Goal: Task Accomplishment & Management: Complete application form

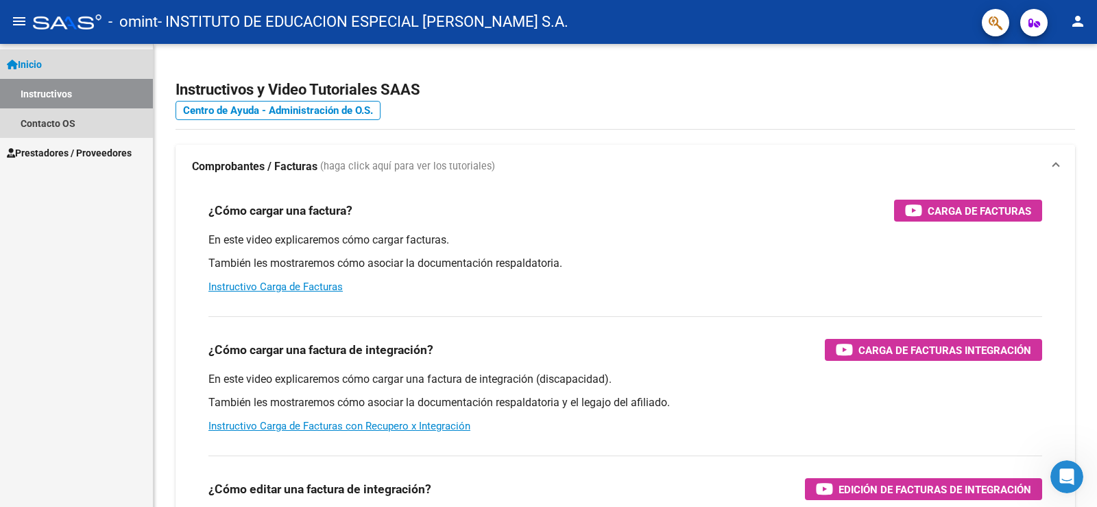
click at [34, 67] on span "Inicio" at bounding box center [24, 64] width 35 height 15
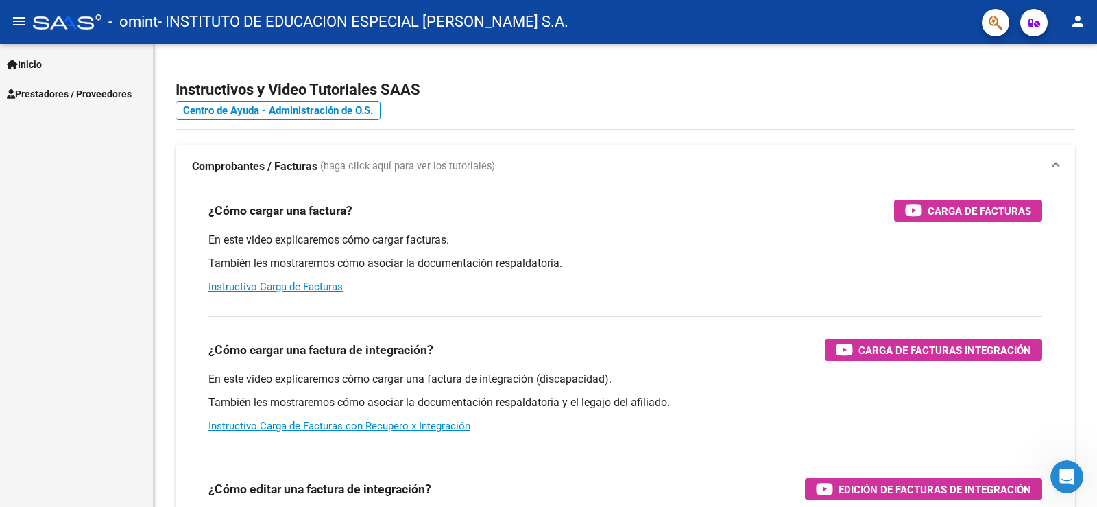
click at [36, 67] on span "Inicio" at bounding box center [24, 64] width 35 height 15
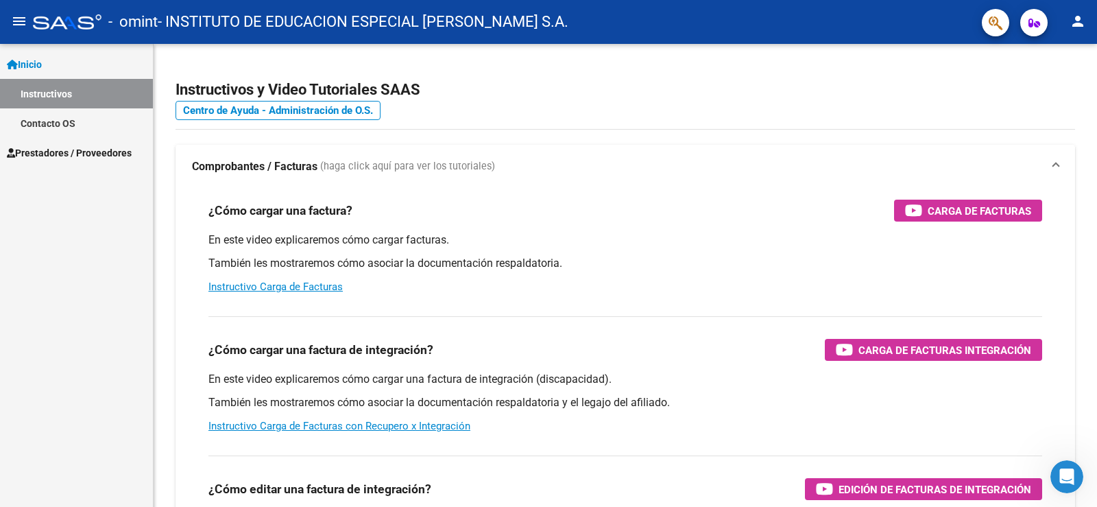
click at [56, 63] on link "Inicio" at bounding box center [76, 63] width 153 height 29
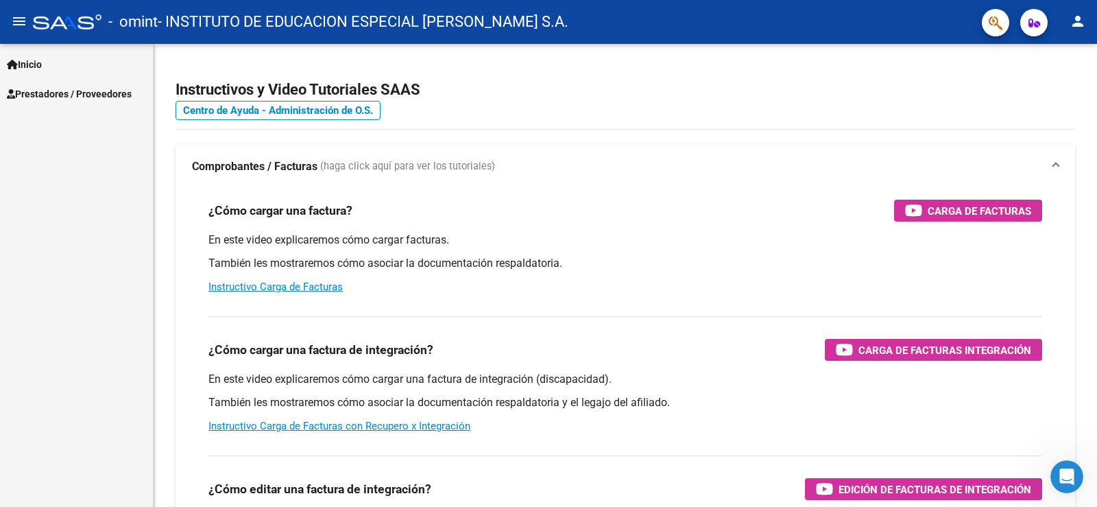
click at [73, 101] on link "Prestadores / Proveedores" at bounding box center [76, 93] width 153 height 29
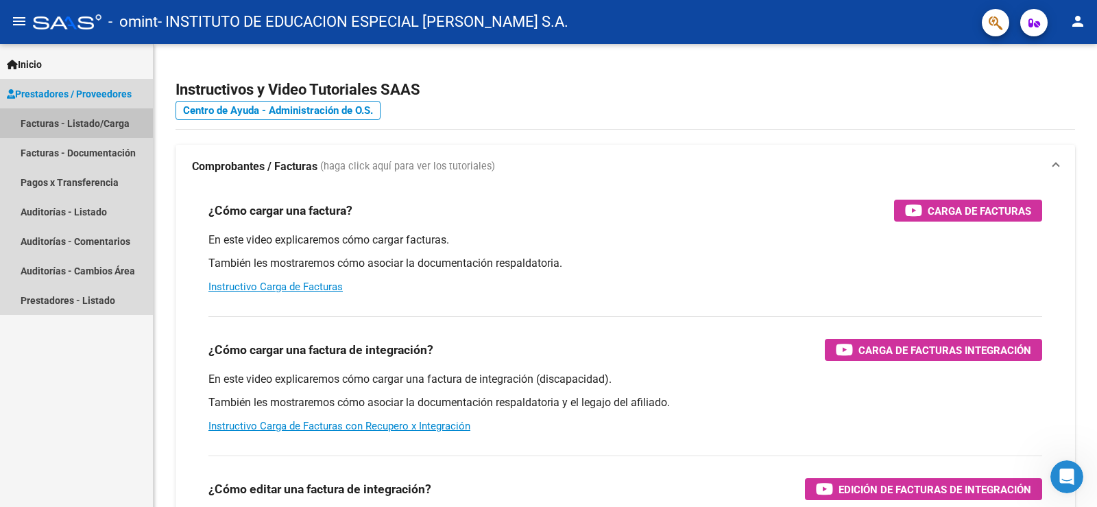
click at [74, 123] on link "Facturas - Listado/Carga" at bounding box center [76, 122] width 153 height 29
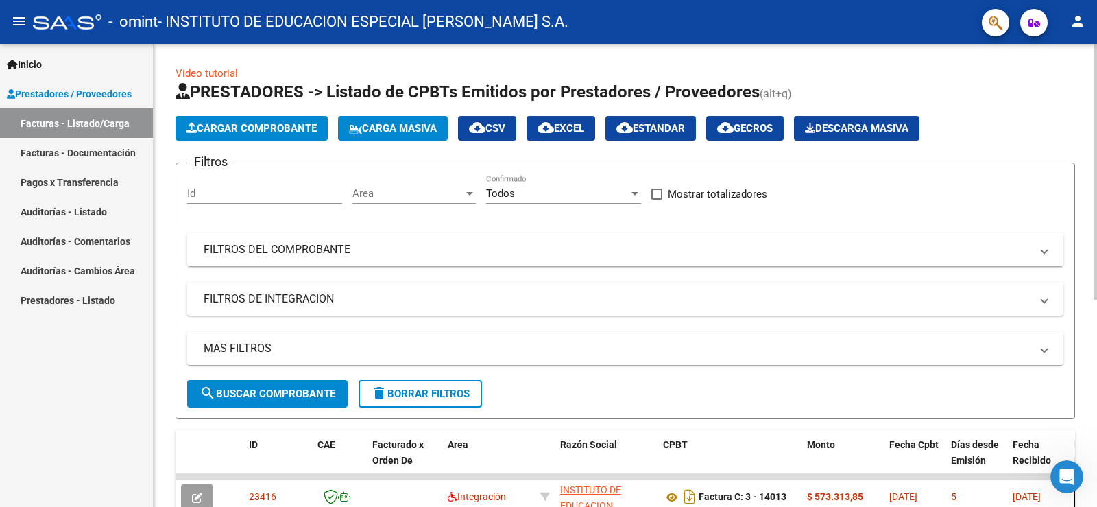
scroll to position [206, 0]
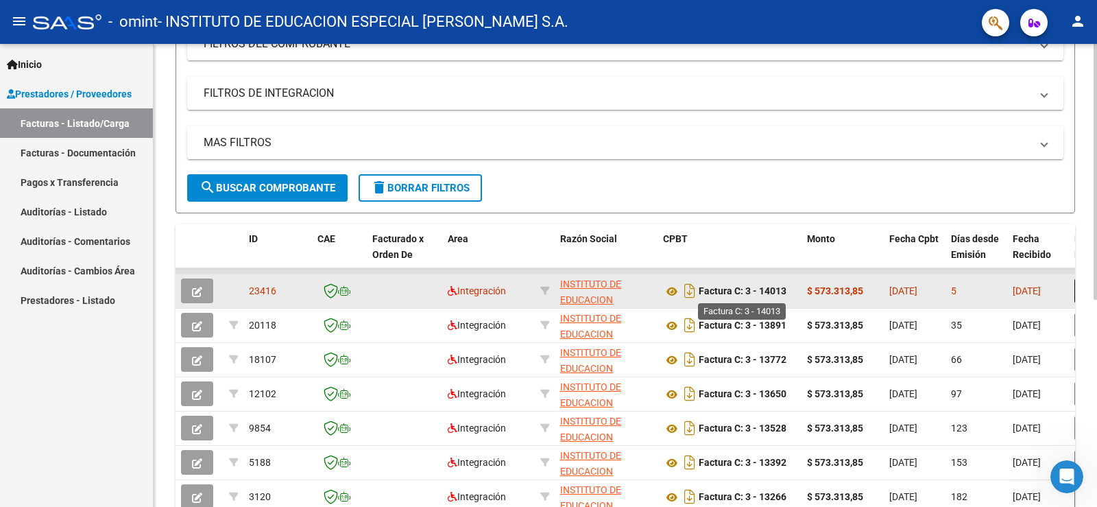
click at [751, 296] on strong "Factura C: 3 - 14013" at bounding box center [743, 291] width 88 height 11
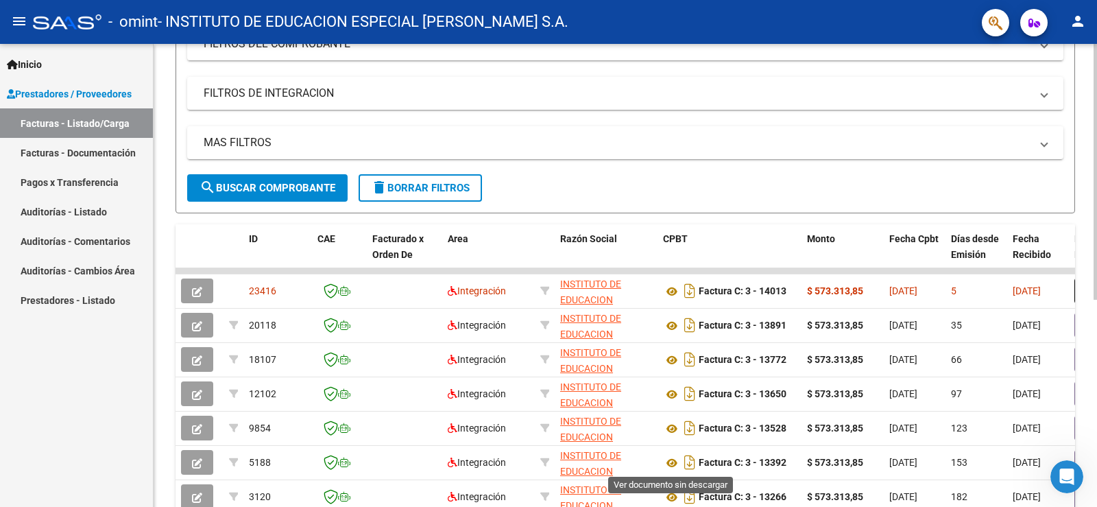
scroll to position [375, 0]
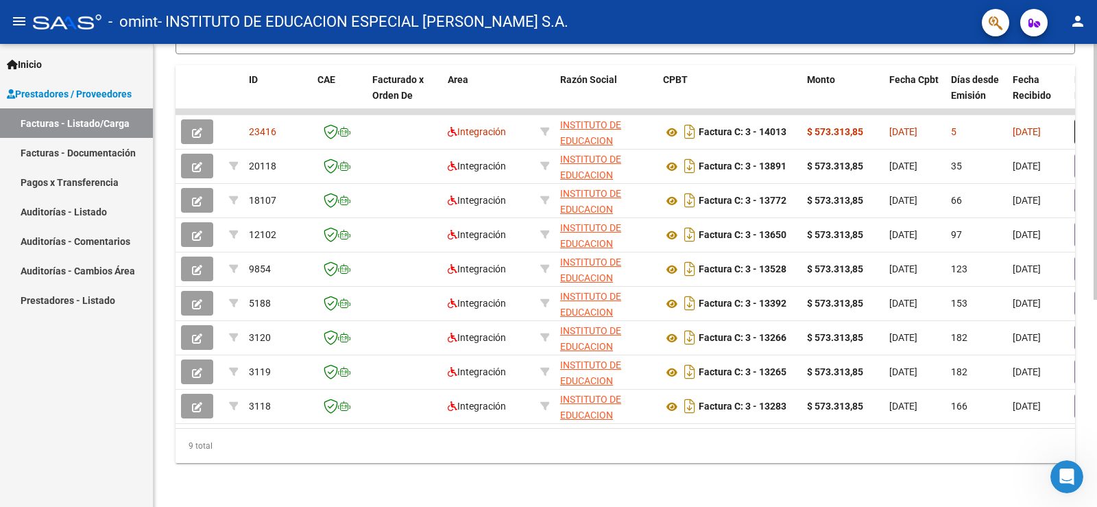
drag, startPoint x: 447, startPoint y: 428, endPoint x: 686, endPoint y: 417, distance: 238.8
click at [686, 417] on div "ID CAE Facturado x Orden De Area Razón Social CPBT Monto Fecha Cpbt Días desde …" at bounding box center [626, 264] width 900 height 398
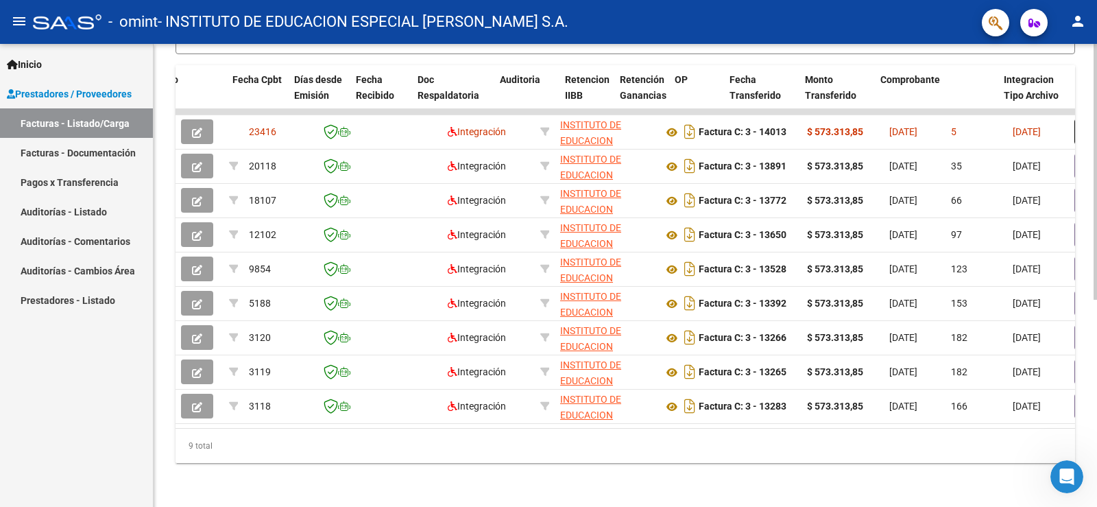
scroll to position [0, 657]
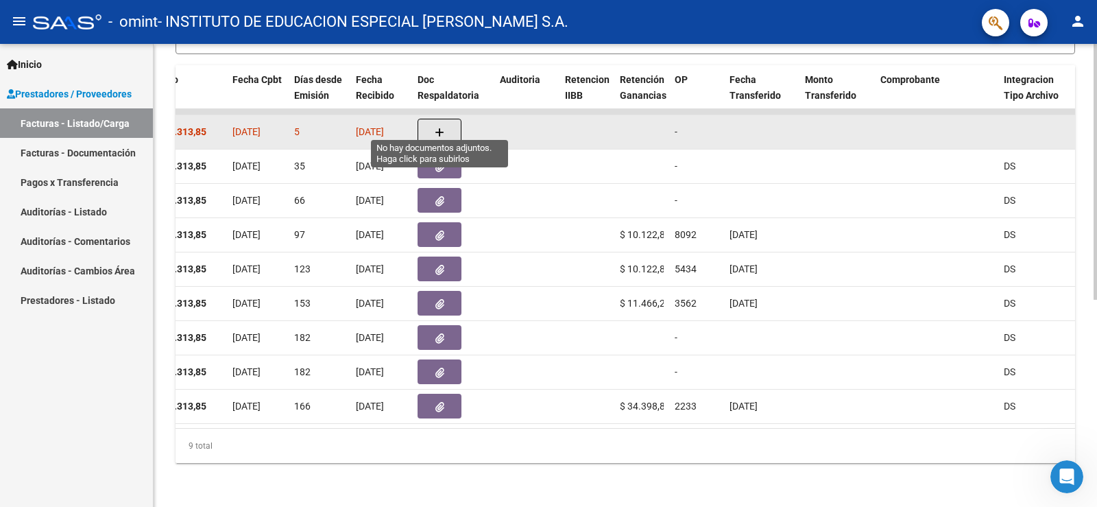
click at [437, 128] on icon "button" at bounding box center [440, 133] width 10 height 10
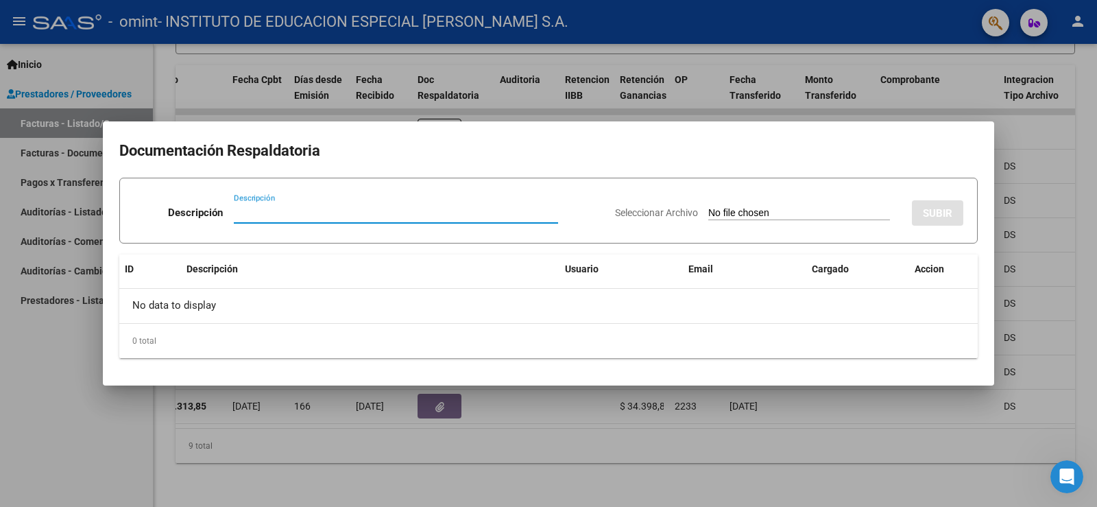
click at [272, 213] on input "Descripción" at bounding box center [396, 212] width 324 height 12
click at [245, 220] on div "Descripción" at bounding box center [396, 212] width 324 height 21
click at [239, 219] on div "Descripción" at bounding box center [396, 212] width 324 height 21
click at [237, 214] on input "Descripción" at bounding box center [396, 212] width 324 height 12
click at [782, 216] on input "Seleccionar Archivo" at bounding box center [799, 213] width 182 height 13
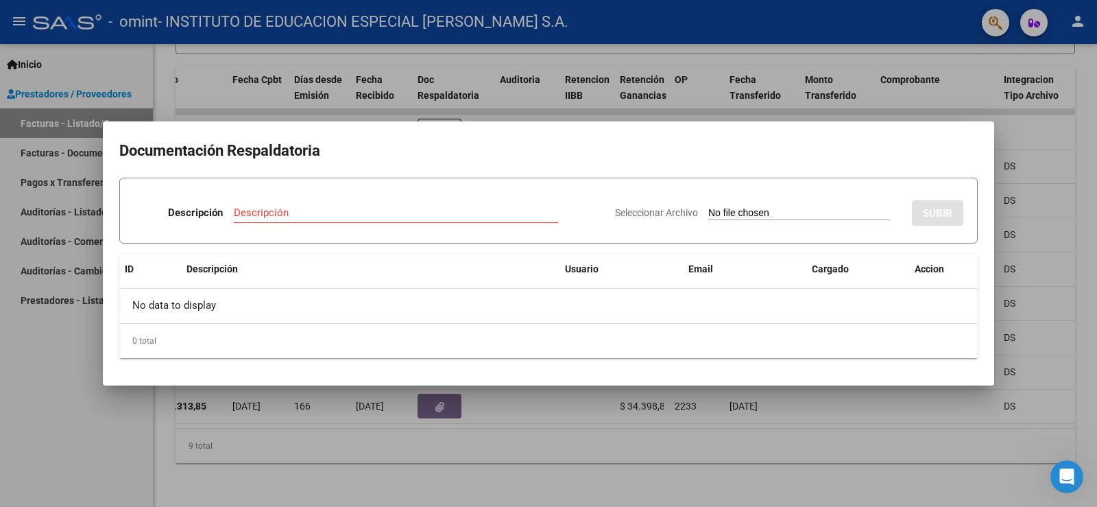
type input "C:\fakepath\Asistencia Septiembre 2025 Rodriguez Julieta.pdf"
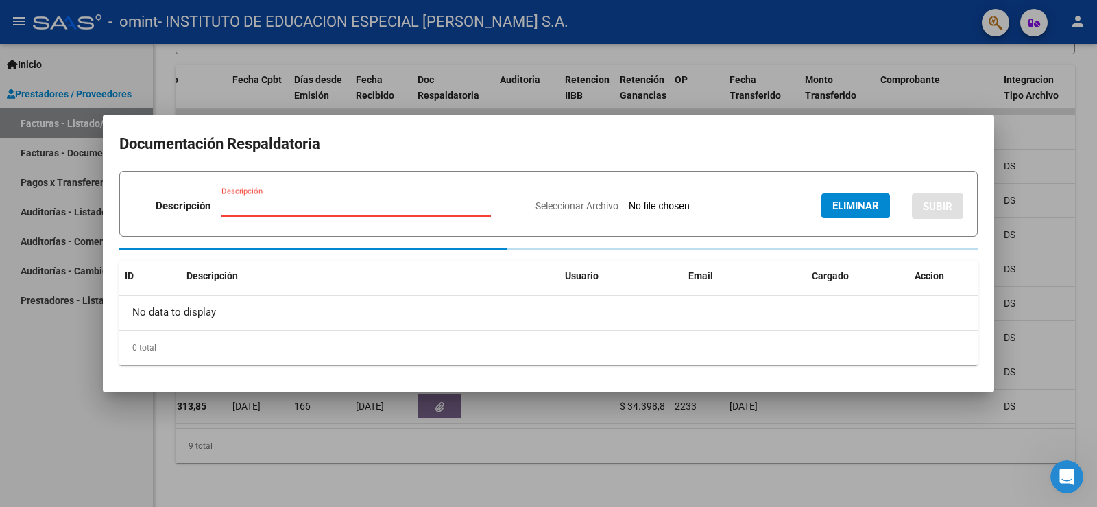
click at [328, 204] on input "Descripción" at bounding box center [355, 206] width 269 height 12
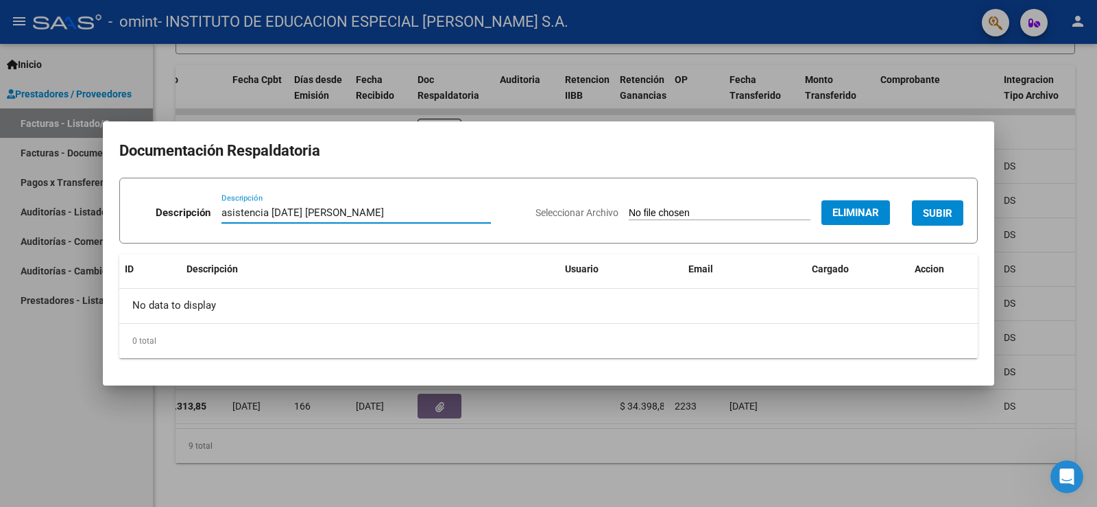
type input "asistencia [DATE] [PERSON_NAME]"
click at [941, 210] on span "SUBIR" at bounding box center [937, 213] width 29 height 12
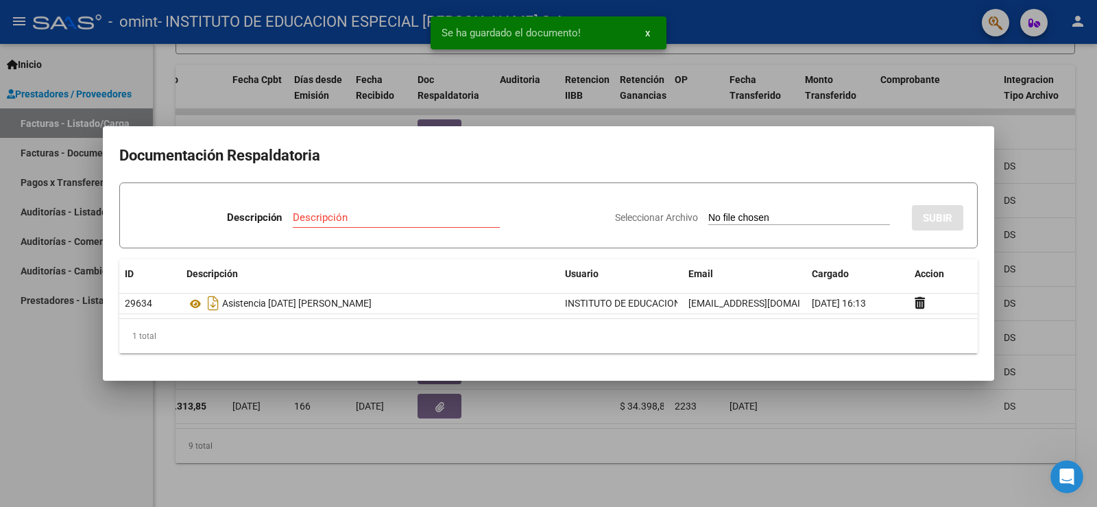
click at [971, 110] on div at bounding box center [548, 253] width 1097 height 507
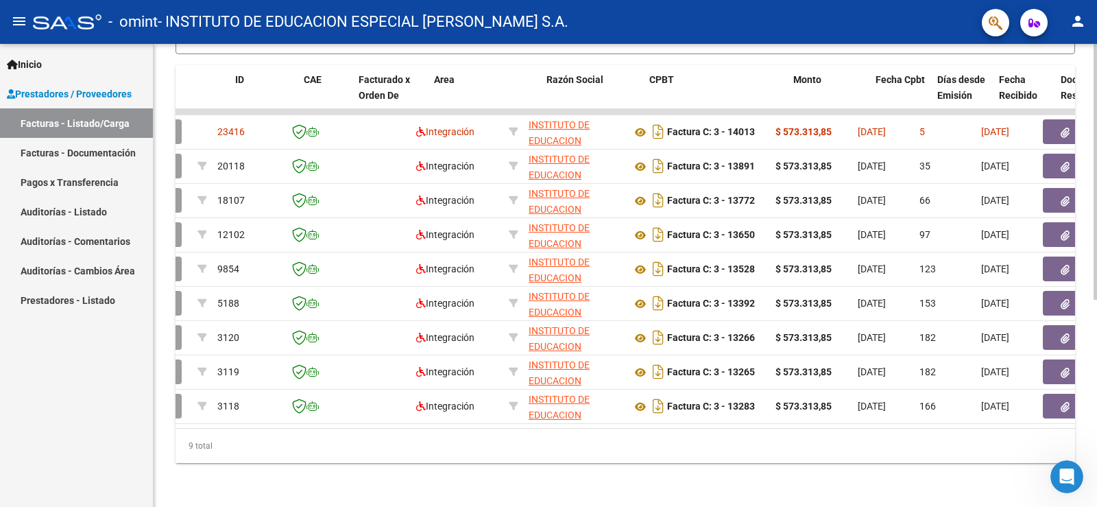
scroll to position [0, 0]
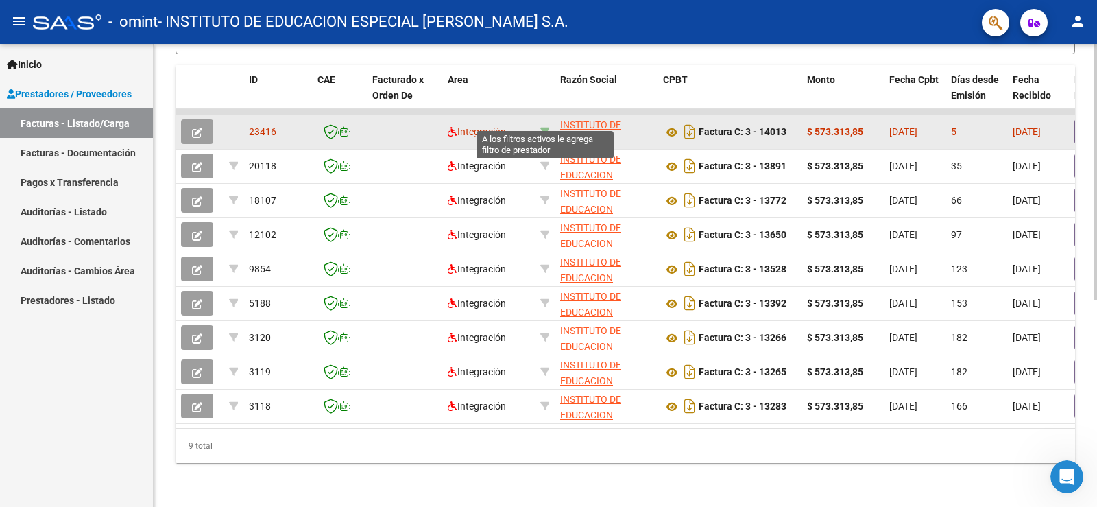
click at [547, 127] on icon at bounding box center [545, 132] width 10 height 10
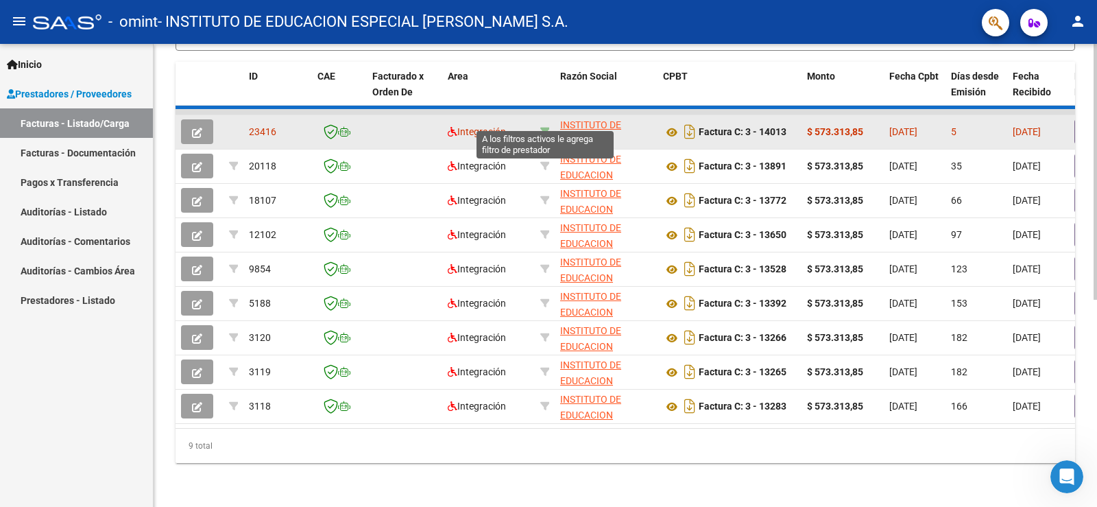
type input "30707377964"
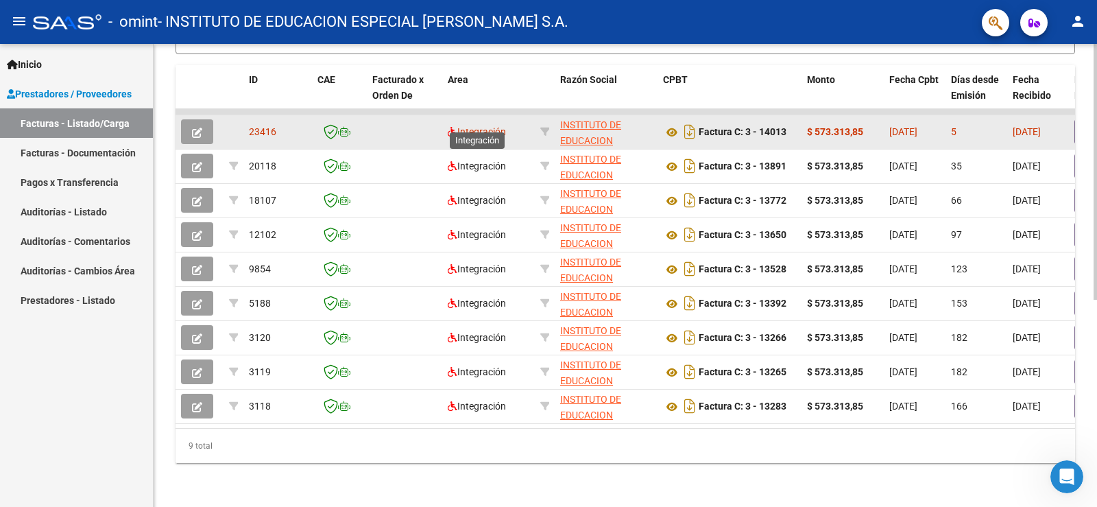
click at [483, 126] on span "Integración" at bounding box center [477, 131] width 58 height 11
click at [750, 127] on strong "Factura C: 3 - 14013" at bounding box center [743, 132] width 88 height 11
click at [751, 127] on strong "Factura C: 3 - 14013" at bounding box center [743, 132] width 88 height 11
click at [808, 126] on strong "$ 573.313,85" at bounding box center [835, 131] width 56 height 11
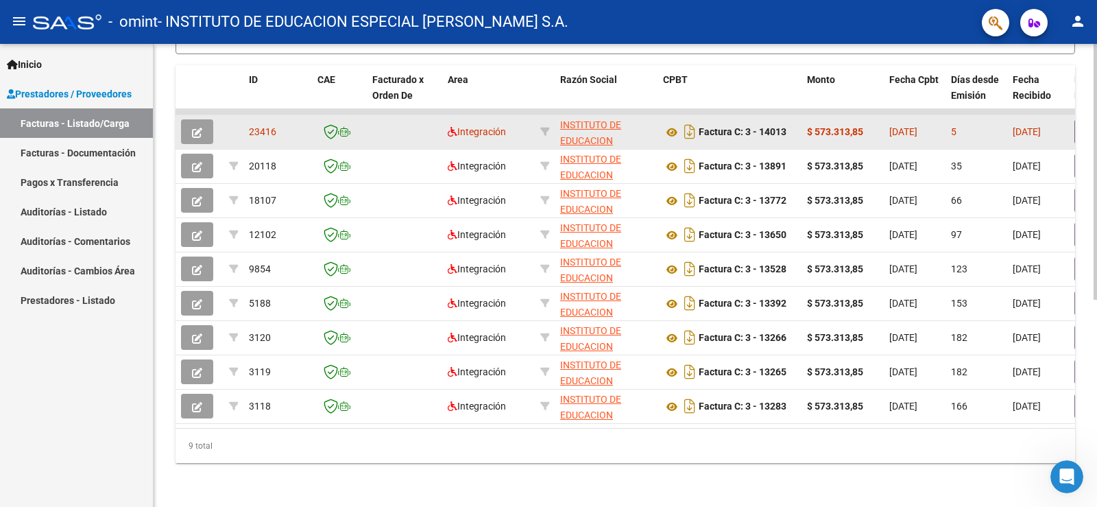
click at [197, 128] on icon "button" at bounding box center [197, 133] width 10 height 10
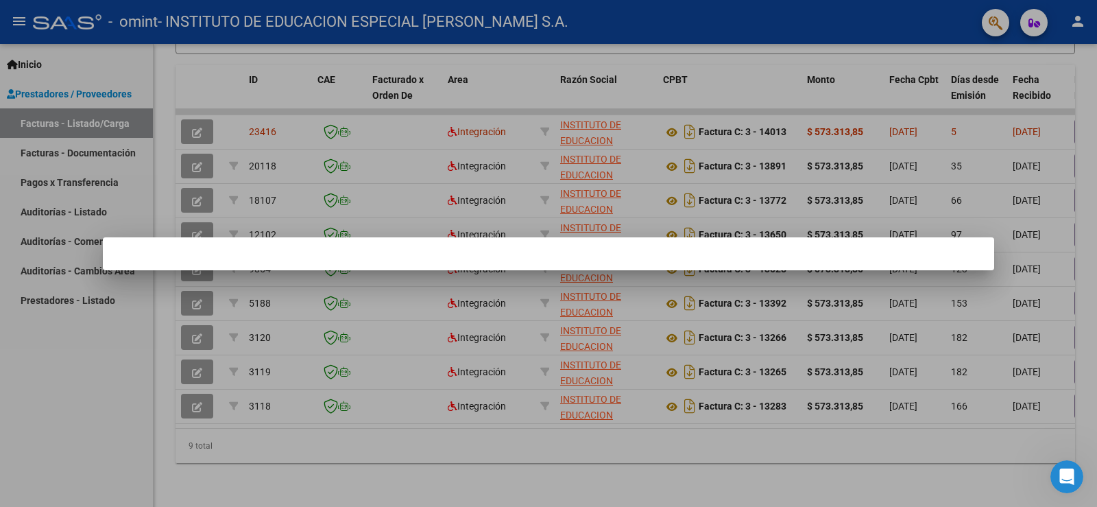
click at [368, 253] on mat-dialog-container at bounding box center [548, 253] width 891 height 33
click at [242, 110] on div at bounding box center [548, 253] width 1097 height 507
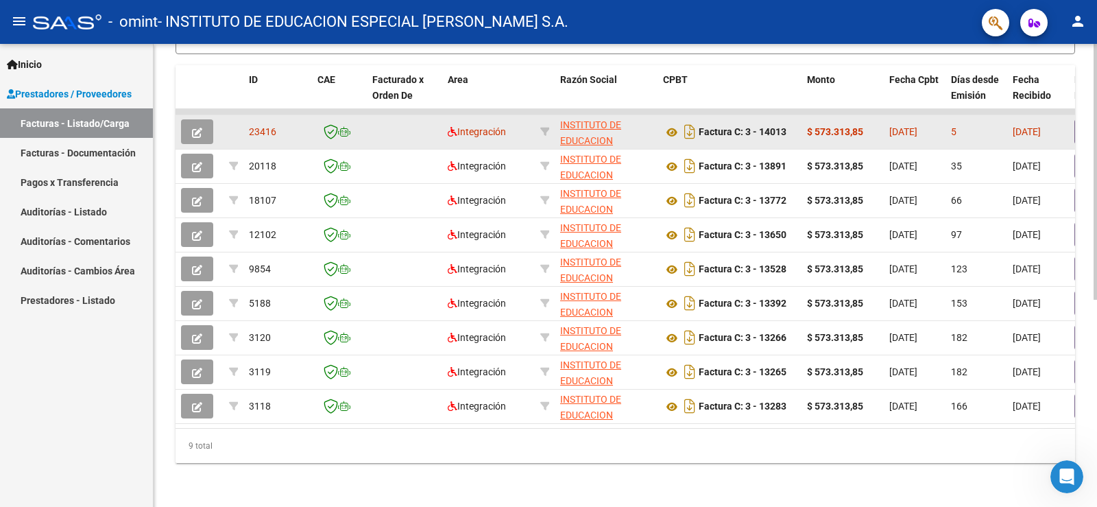
click at [200, 128] on icon "button" at bounding box center [197, 133] width 10 height 10
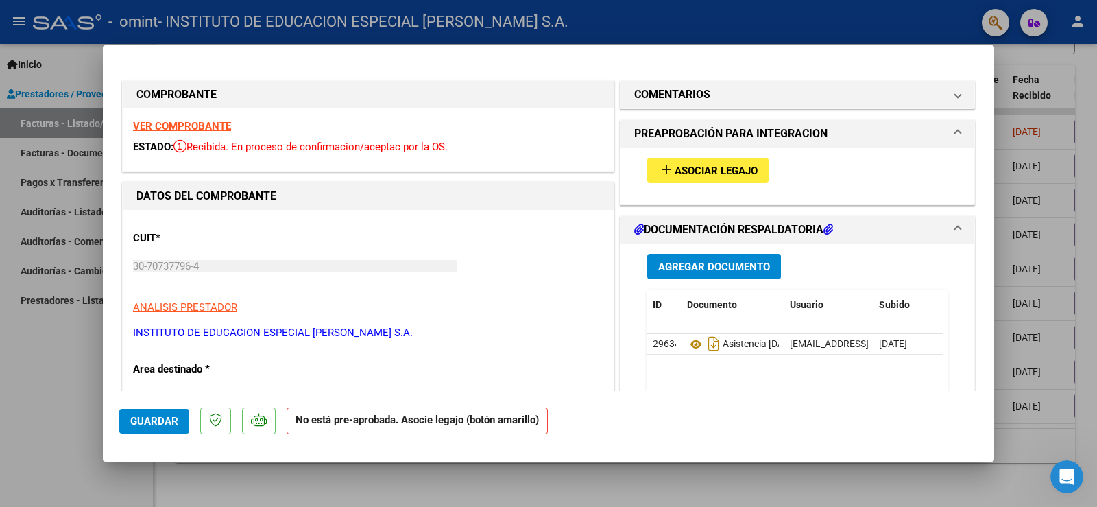
click at [686, 166] on span "Asociar Legajo" at bounding box center [716, 171] width 83 height 12
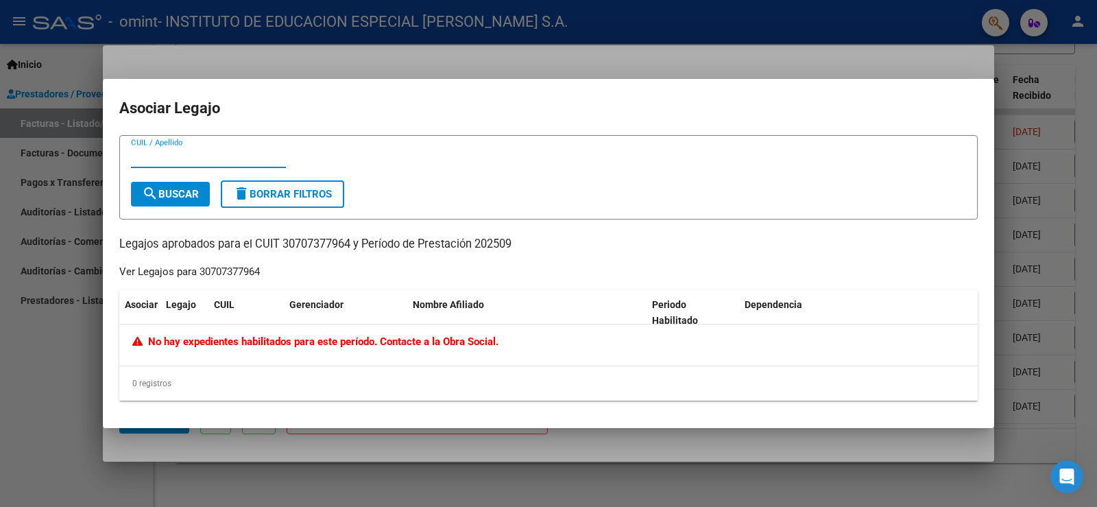
click at [367, 62] on div at bounding box center [548, 253] width 1097 height 507
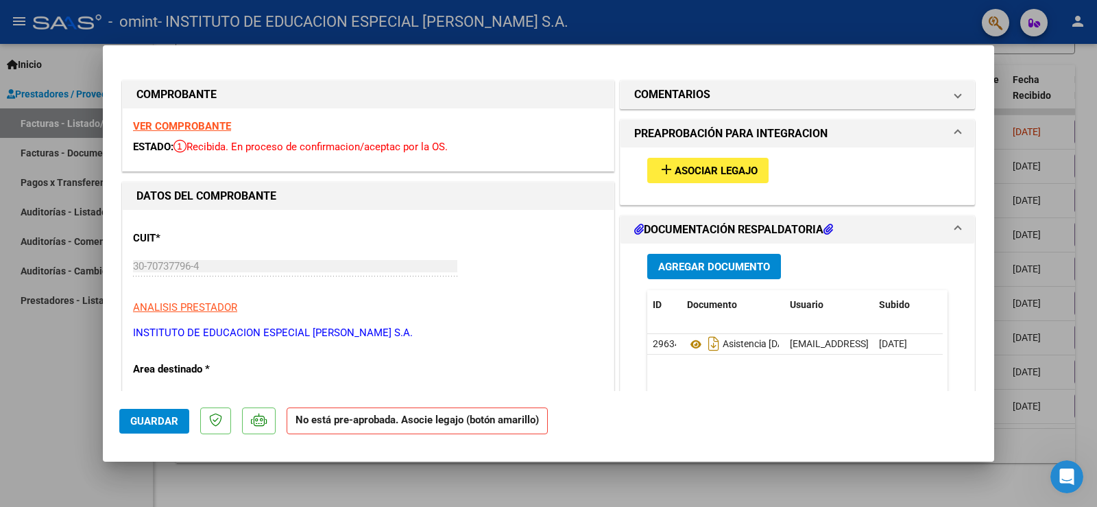
click at [581, 494] on div at bounding box center [548, 253] width 1097 height 507
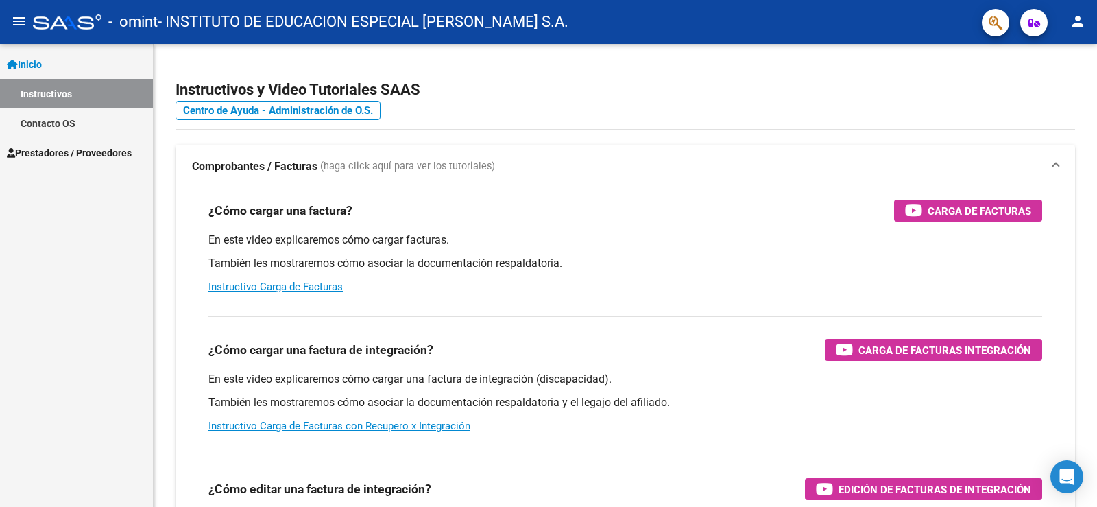
click at [66, 162] on link "Prestadores / Proveedores" at bounding box center [76, 152] width 153 height 29
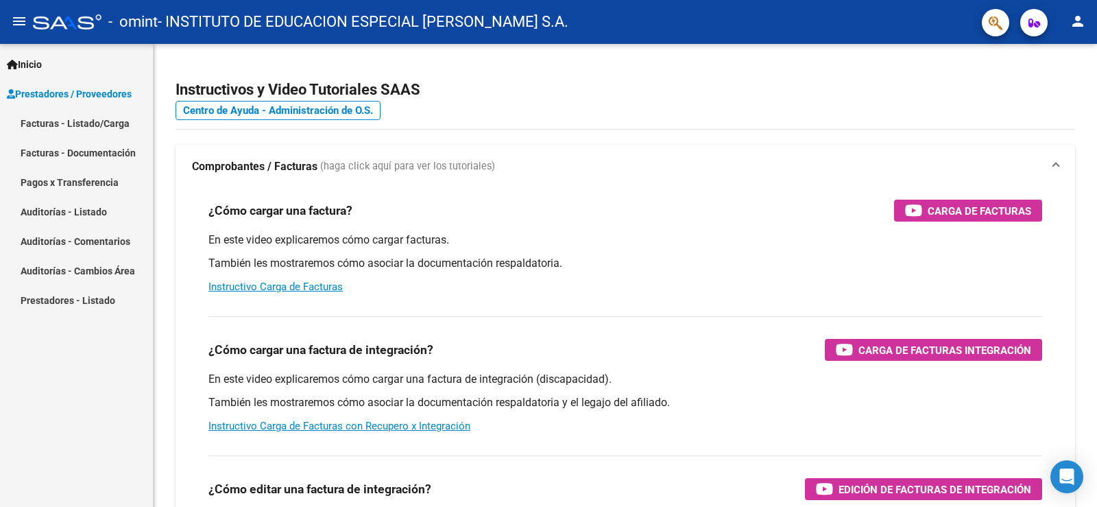
click at [108, 125] on link "Facturas - Listado/Carga" at bounding box center [76, 122] width 153 height 29
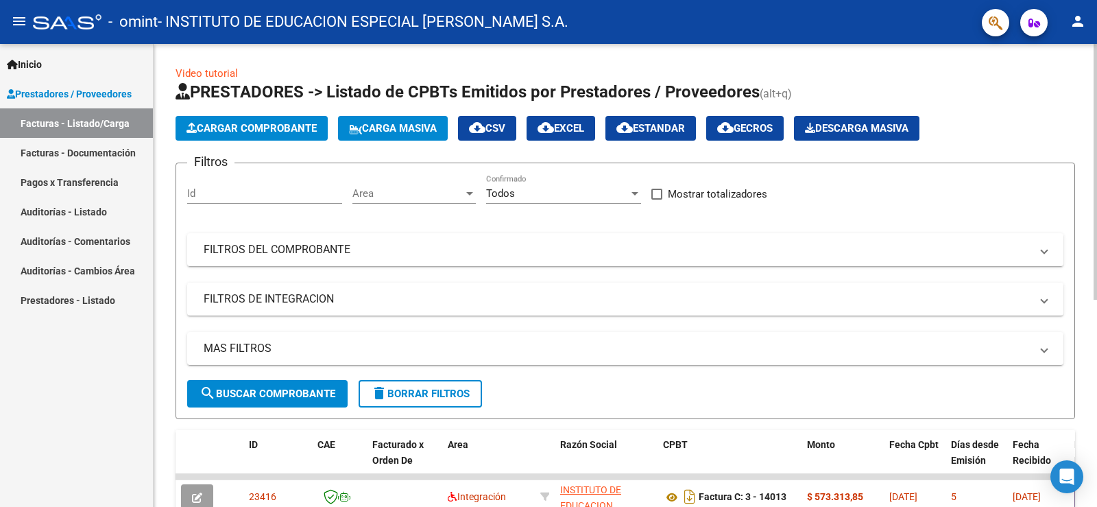
scroll to position [255, 0]
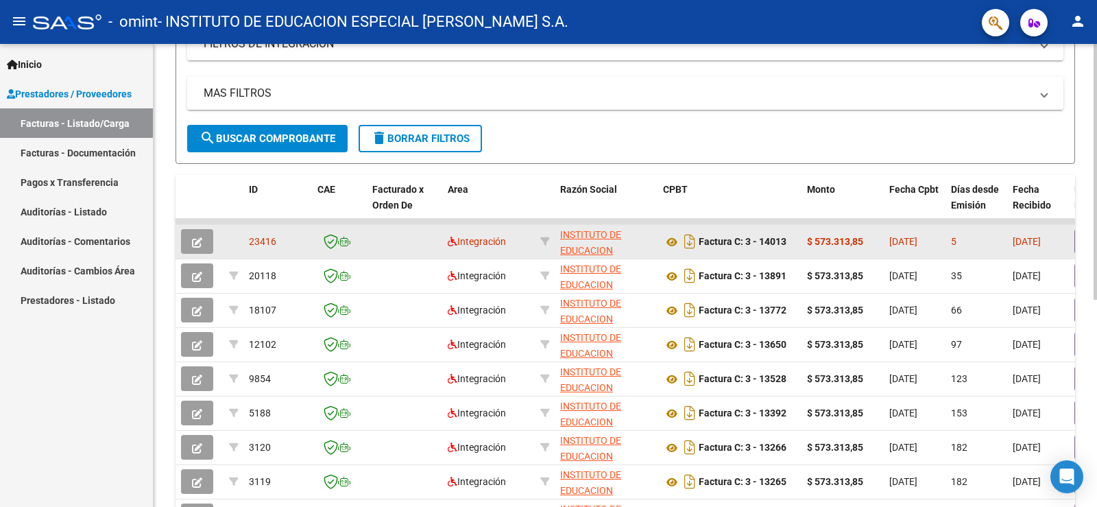
click at [408, 241] on datatable-body-cell at bounding box center [404, 242] width 75 height 34
click at [640, 241] on app-link-go-to "INSTITUTO DE EDUCACION ESPECIAL [PERSON_NAME] S.A." at bounding box center [606, 266] width 92 height 78
click at [493, 239] on span "Integración" at bounding box center [477, 241] width 58 height 11
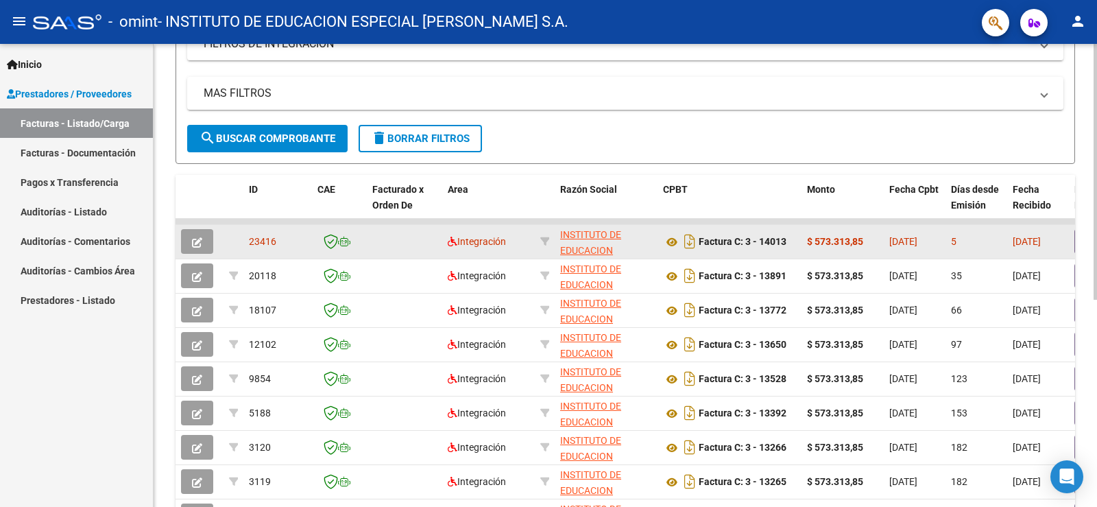
click at [465, 242] on span "Integración" at bounding box center [477, 241] width 58 height 11
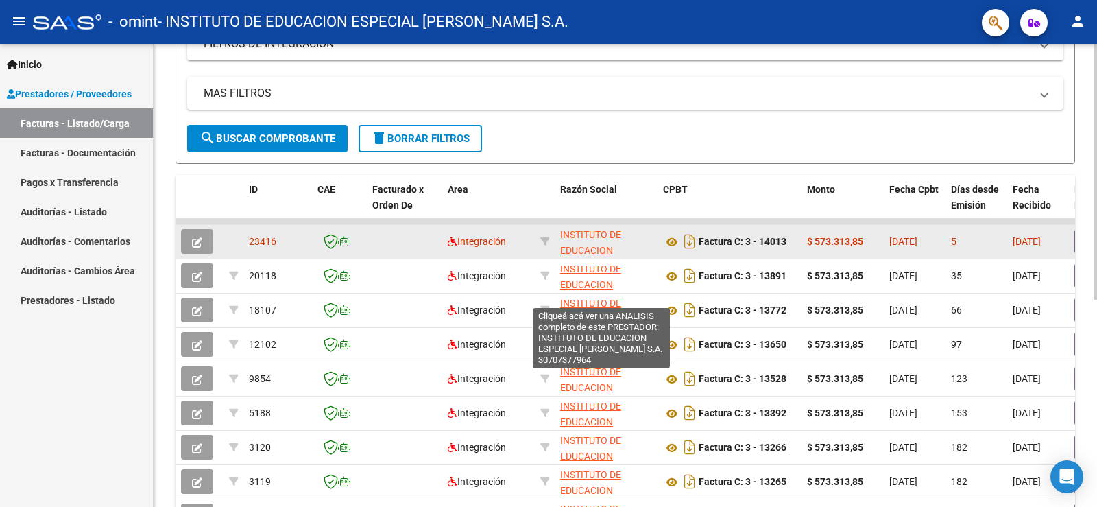
click at [607, 250] on span "INSTITUTO DE EDUCACION ESPECIAL [PERSON_NAME] S.A." at bounding box center [596, 265] width 73 height 73
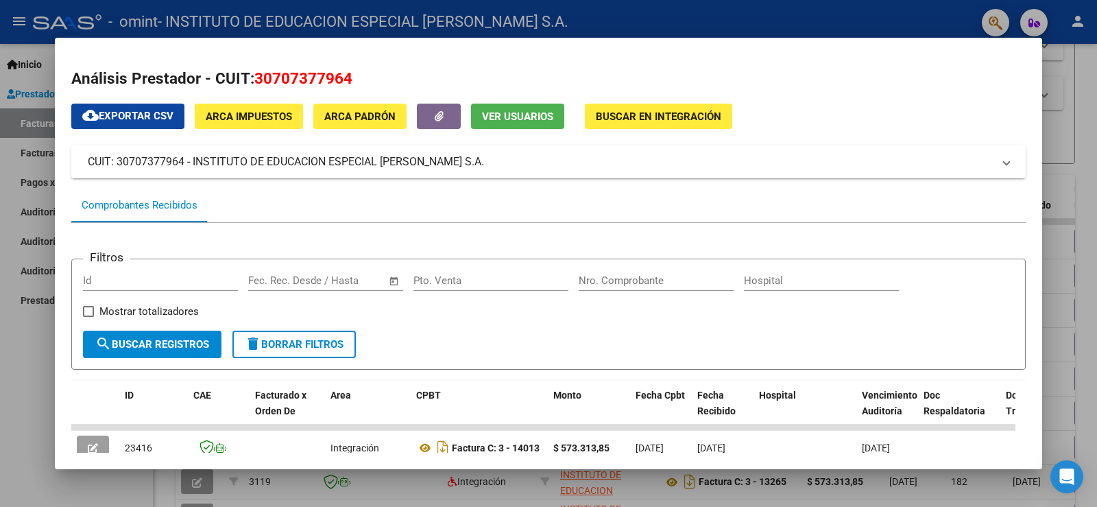
click at [1073, 61] on div at bounding box center [548, 253] width 1097 height 507
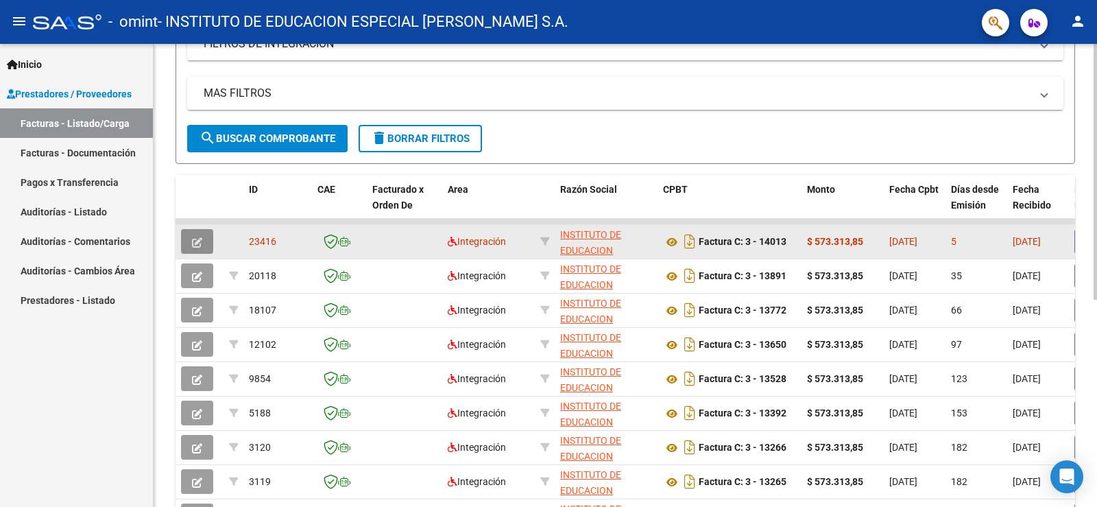
click at [204, 244] on button "button" at bounding box center [197, 241] width 32 height 25
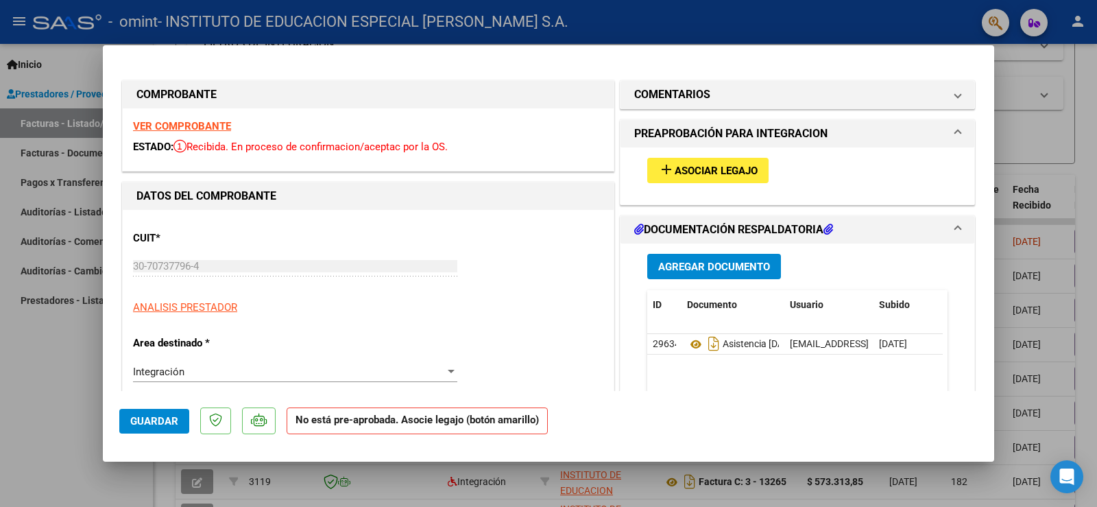
click at [687, 175] on span "Asociar Legajo" at bounding box center [716, 171] width 83 height 12
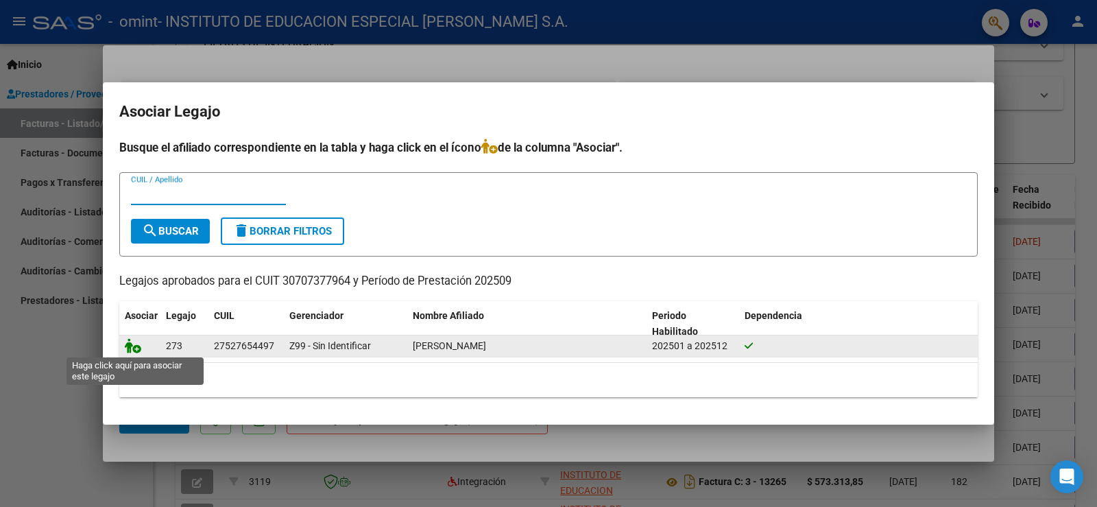
click at [128, 350] on icon at bounding box center [133, 345] width 16 height 15
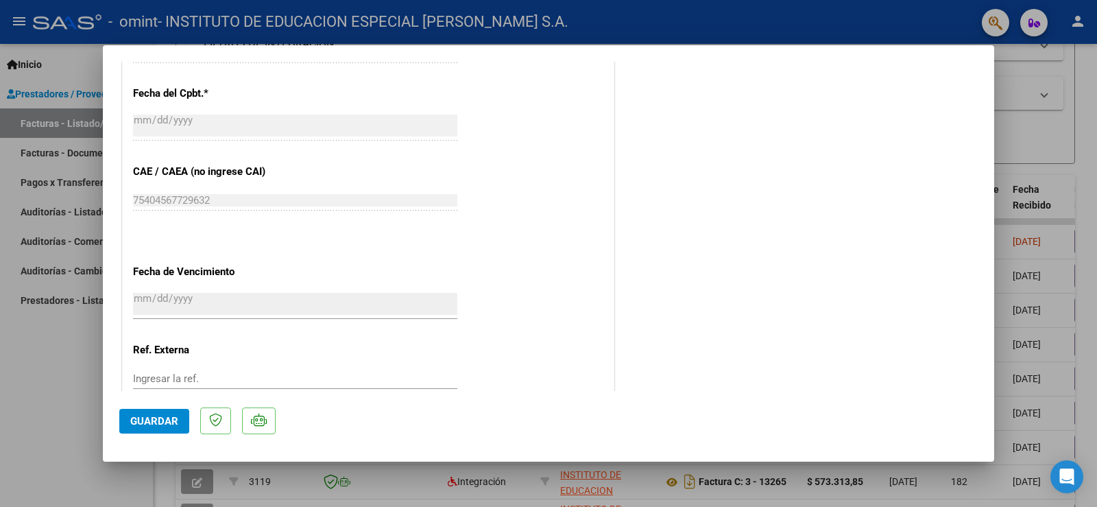
scroll to position [848, 0]
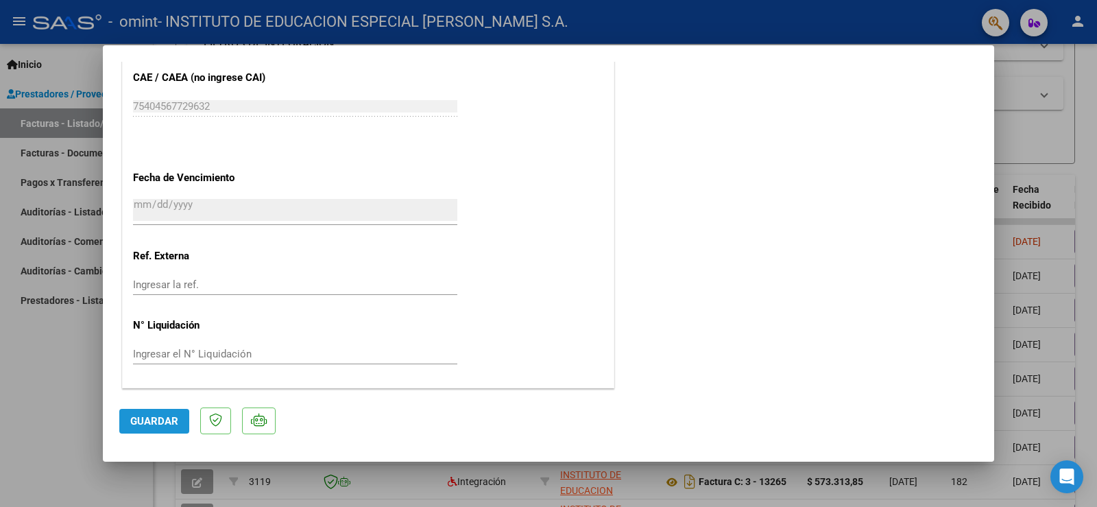
click at [167, 423] on span "Guardar" at bounding box center [154, 421] width 48 height 12
click at [1065, 142] on div at bounding box center [548, 253] width 1097 height 507
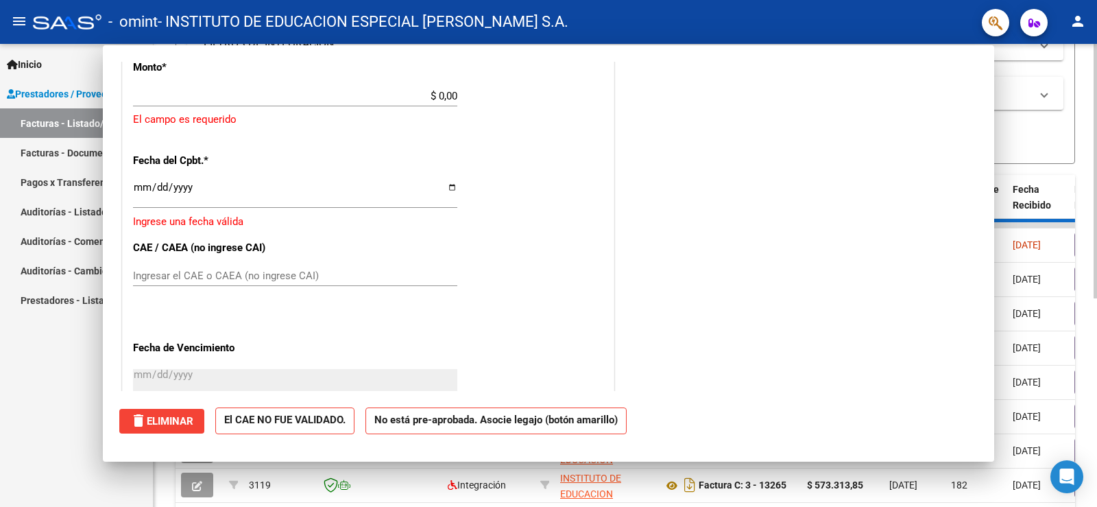
scroll to position [0, 0]
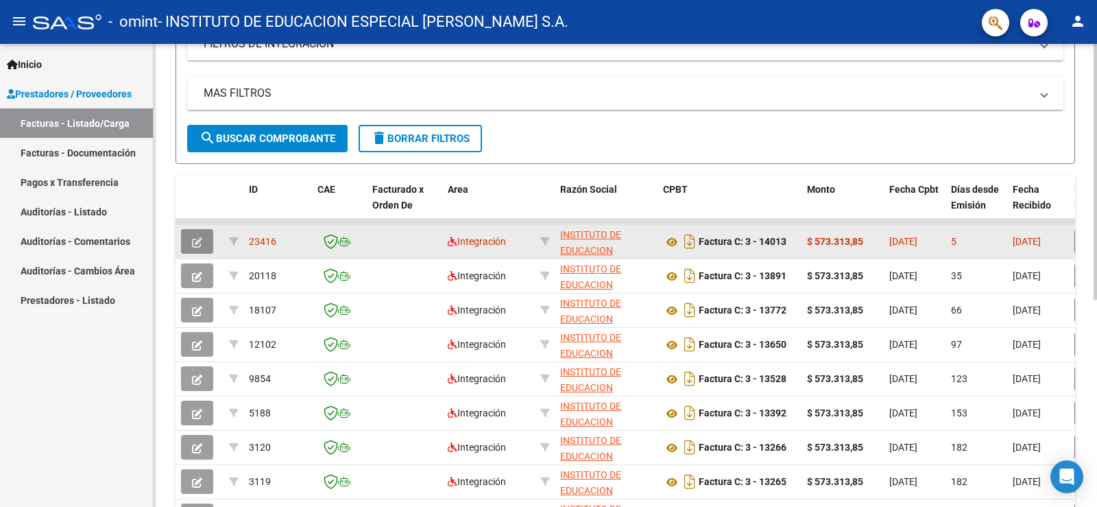
click at [191, 238] on button "button" at bounding box center [197, 241] width 32 height 25
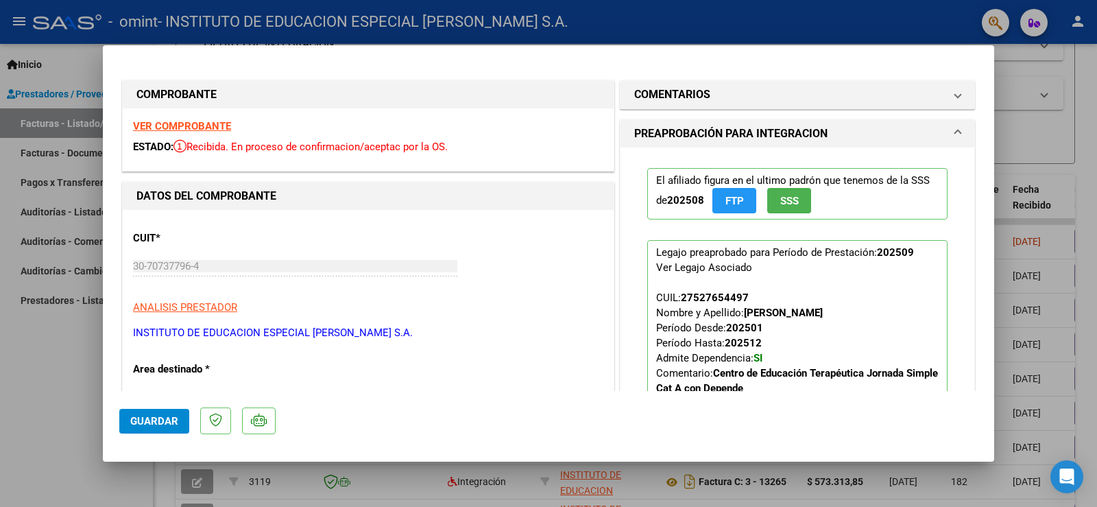
scroll to position [137, 0]
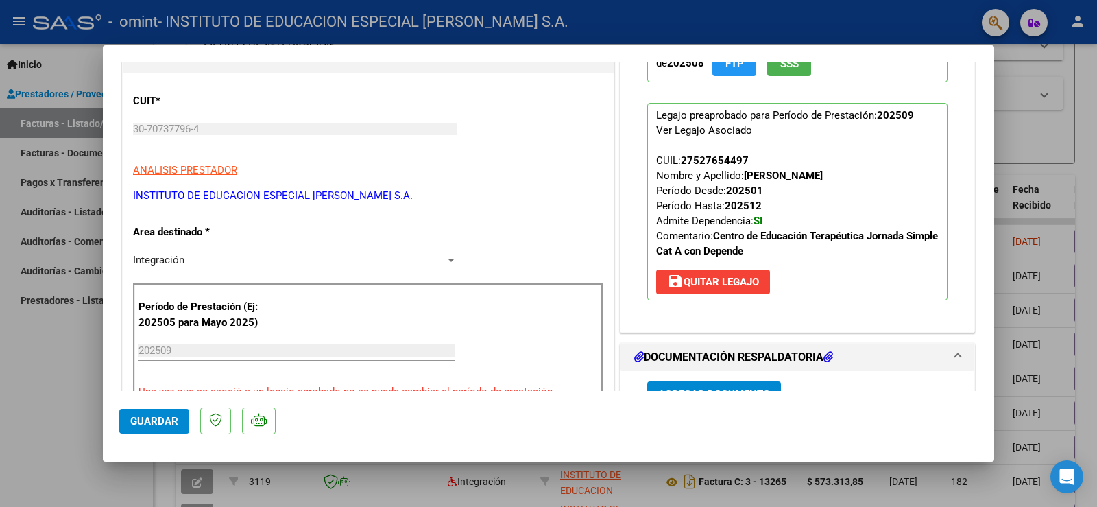
click at [67, 387] on div at bounding box center [548, 253] width 1097 height 507
type input "$ 0,00"
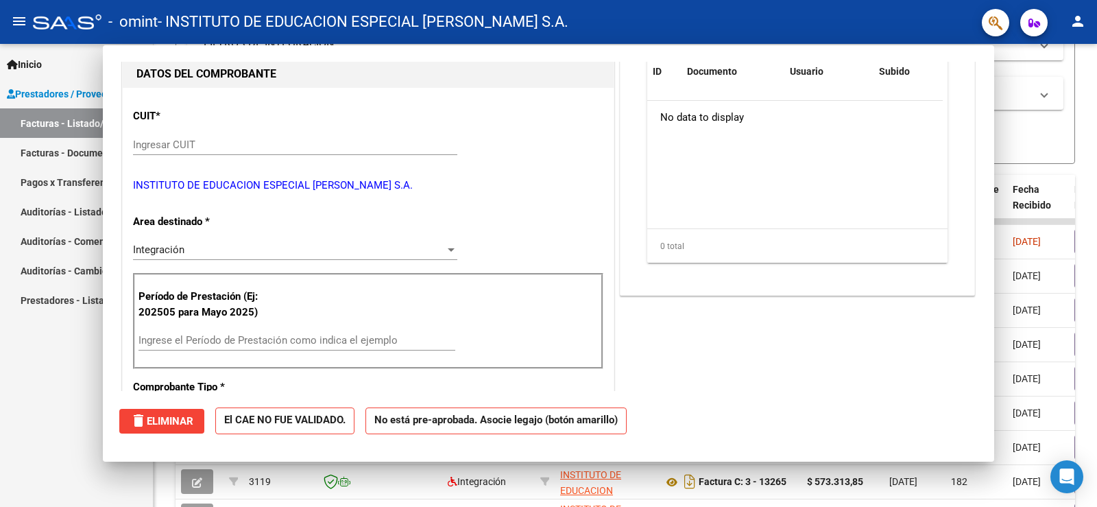
scroll to position [152, 0]
